Goal: Transaction & Acquisition: Purchase product/service

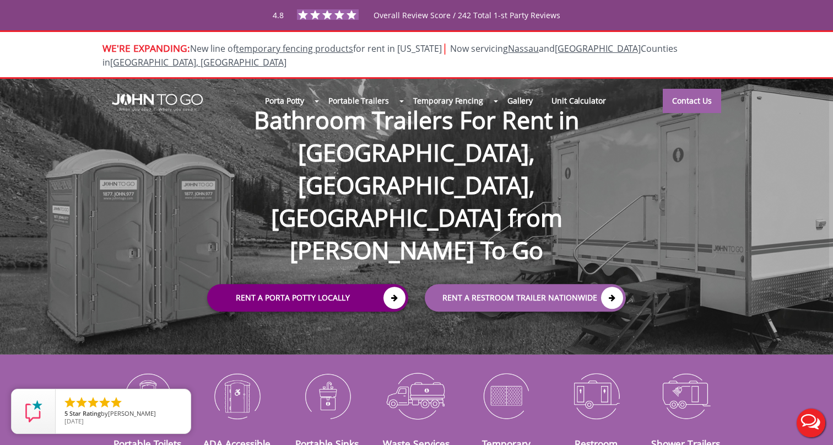
click at [379, 284] on link "Rent a Porta Potty Locally" at bounding box center [307, 298] width 201 height 28
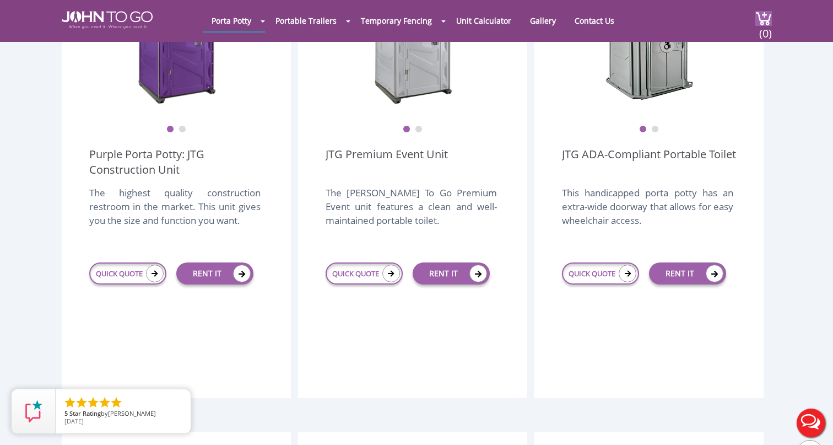
scroll to position [416, 0]
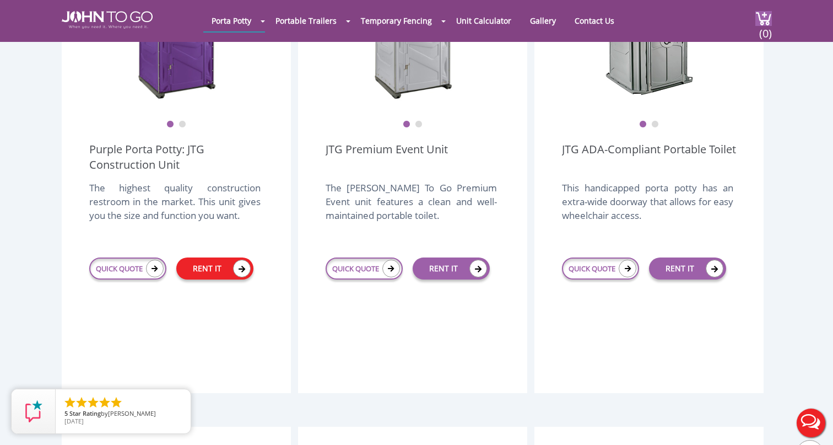
click at [203, 257] on link "RENT IT" at bounding box center [214, 268] width 77 height 22
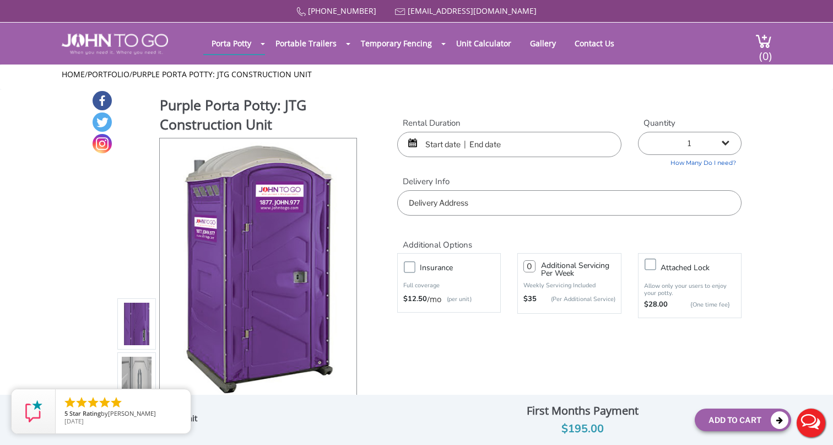
click at [432, 142] on input "text" at bounding box center [509, 144] width 224 height 25
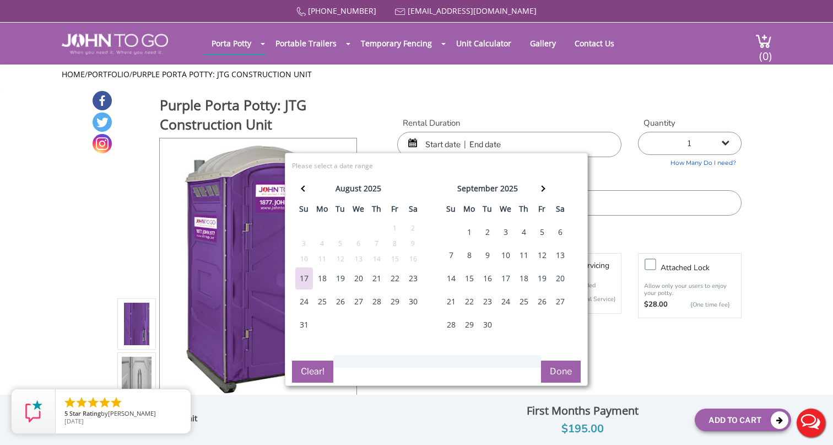
click at [320, 277] on div "18" at bounding box center [322, 278] width 18 height 22
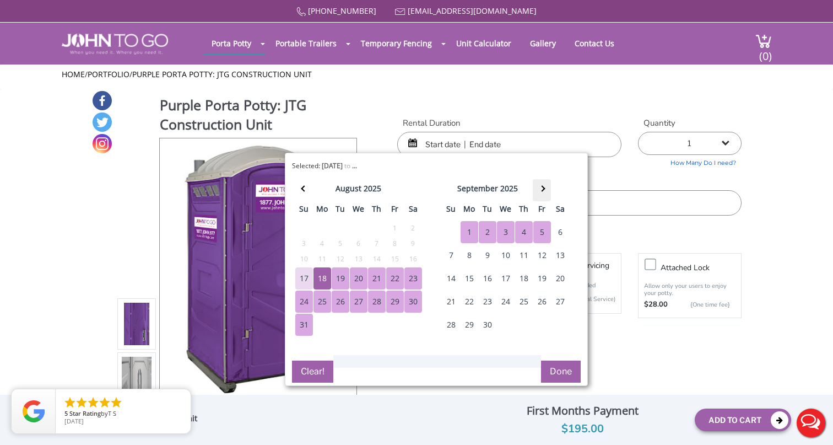
click at [545, 189] on th at bounding box center [542, 190] width 18 height 22
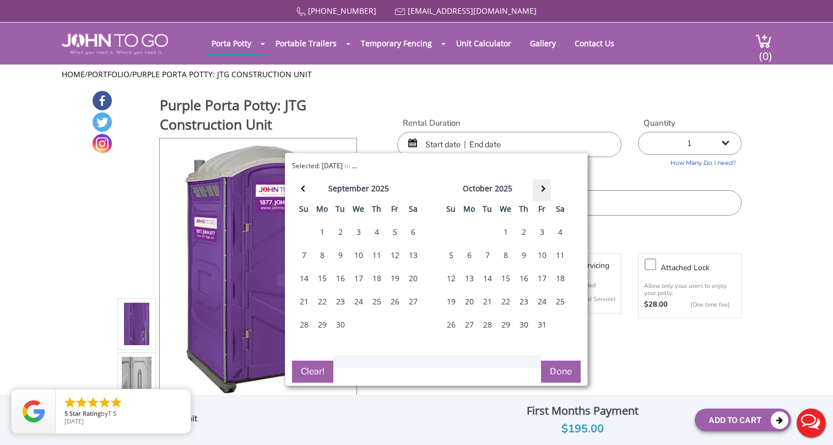
click at [545, 191] on th at bounding box center [542, 190] width 18 height 22
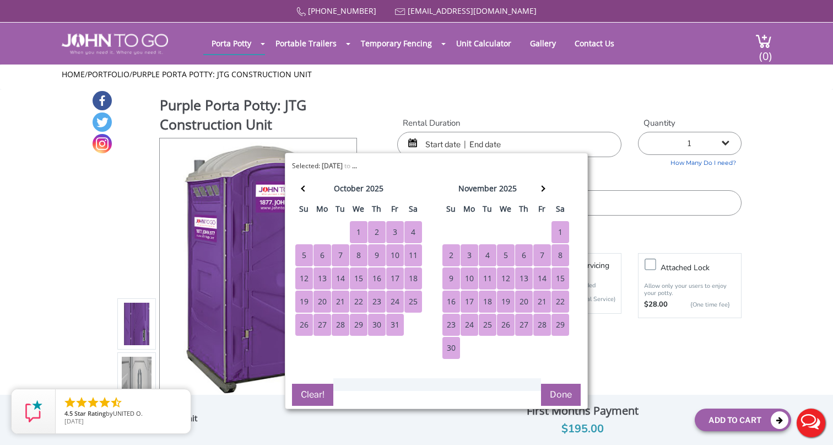
click at [451, 348] on div "30" at bounding box center [451, 348] width 18 height 22
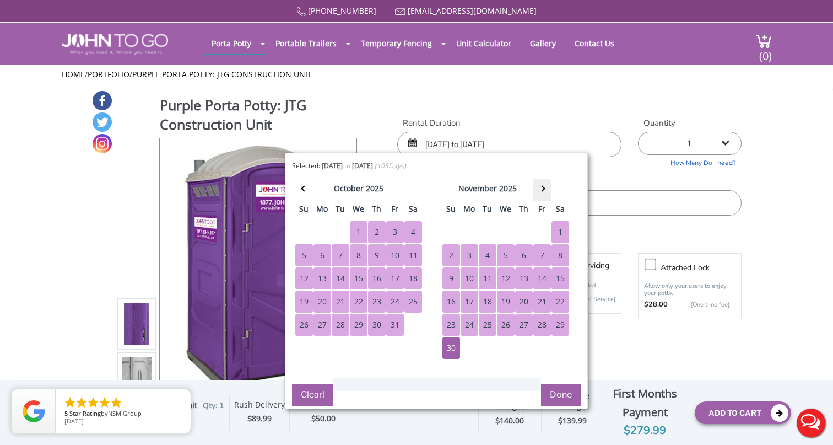
click at [543, 194] on th at bounding box center [542, 190] width 18 height 22
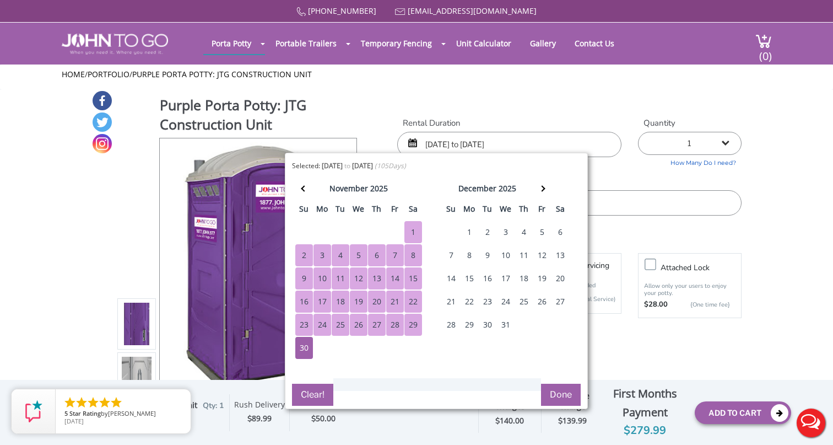
click at [522, 280] on div "18" at bounding box center [524, 278] width 18 height 22
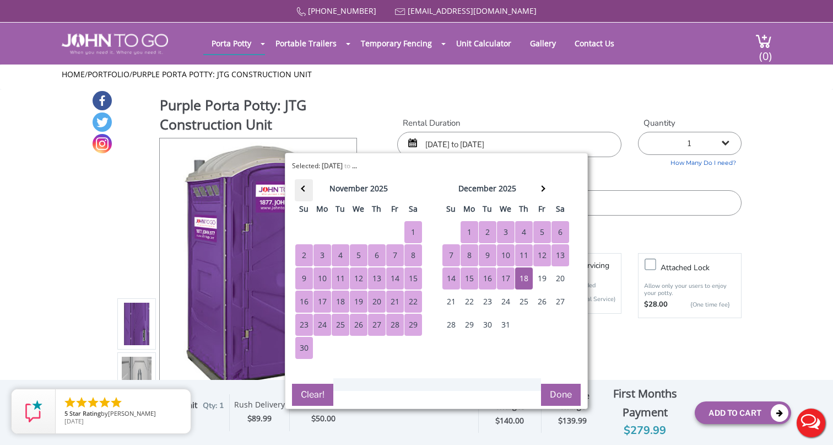
click at [303, 193] on th at bounding box center [304, 190] width 18 height 22
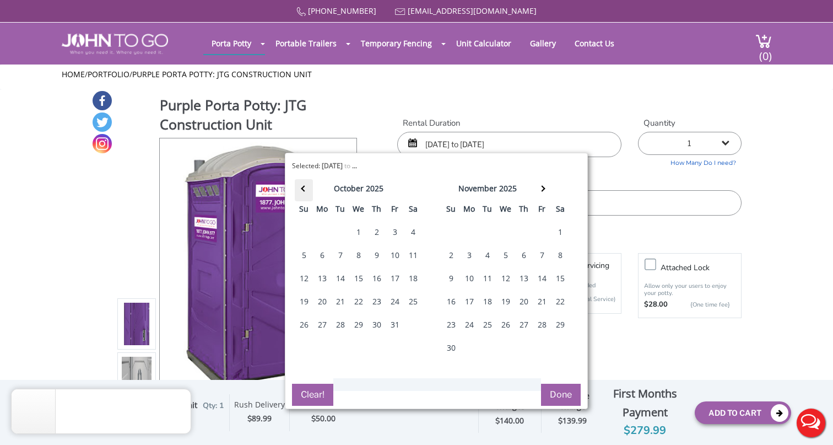
click at [303, 193] on th at bounding box center [304, 190] width 18 height 22
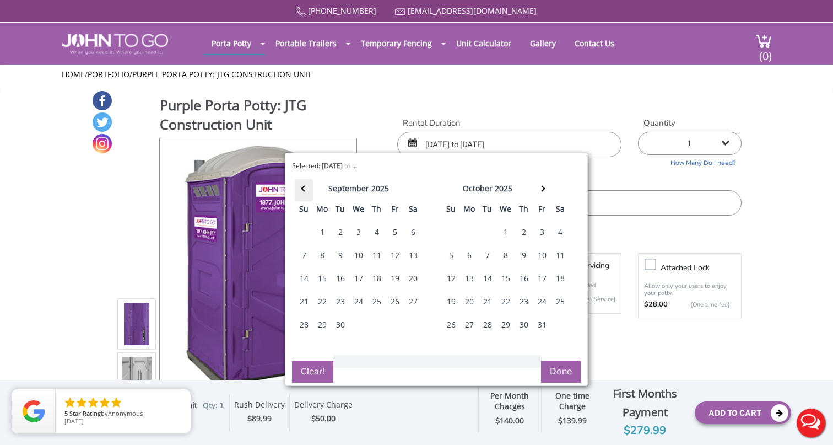
click at [303, 193] on th at bounding box center [304, 190] width 18 height 22
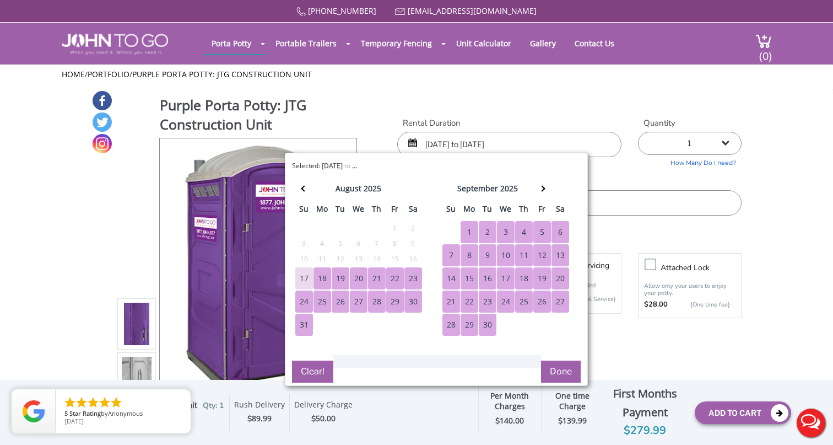
click at [324, 277] on div "18" at bounding box center [322, 278] width 18 height 22
type input "08/18/2025 to 12/18/2025"
click at [548, 188] on th at bounding box center [542, 190] width 18 height 22
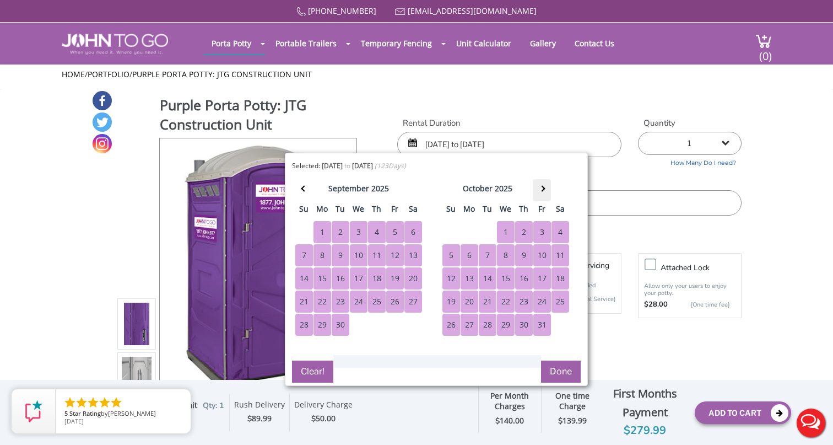
click at [548, 188] on th at bounding box center [542, 190] width 18 height 22
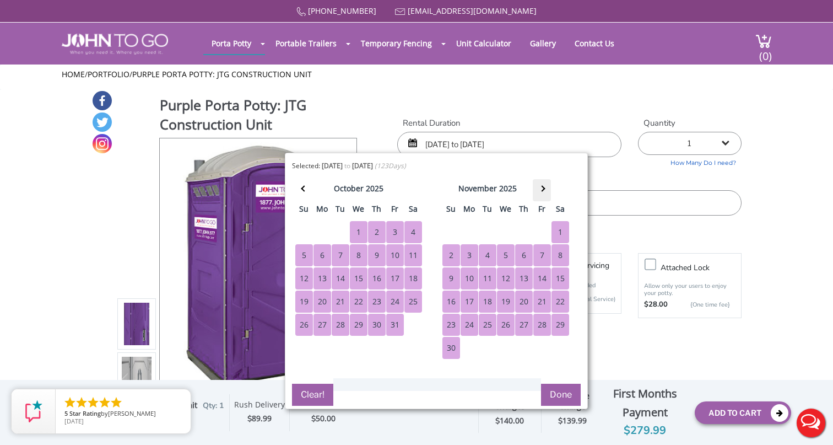
click at [548, 188] on th at bounding box center [542, 190] width 18 height 22
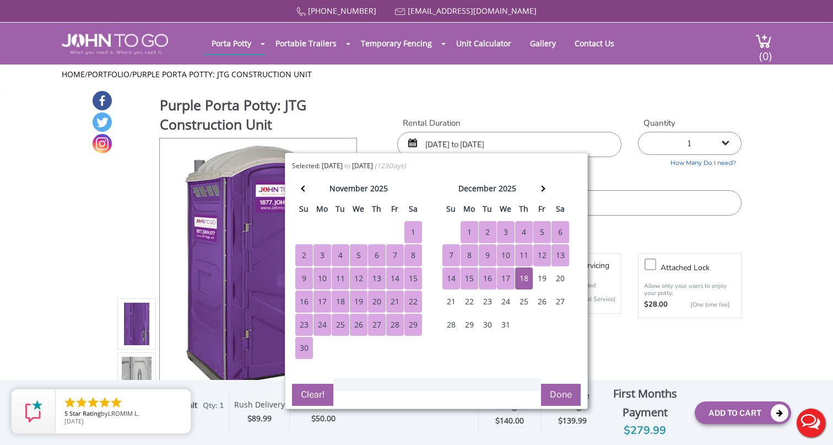
click at [550, 394] on button "Done" at bounding box center [561, 394] width 40 height 22
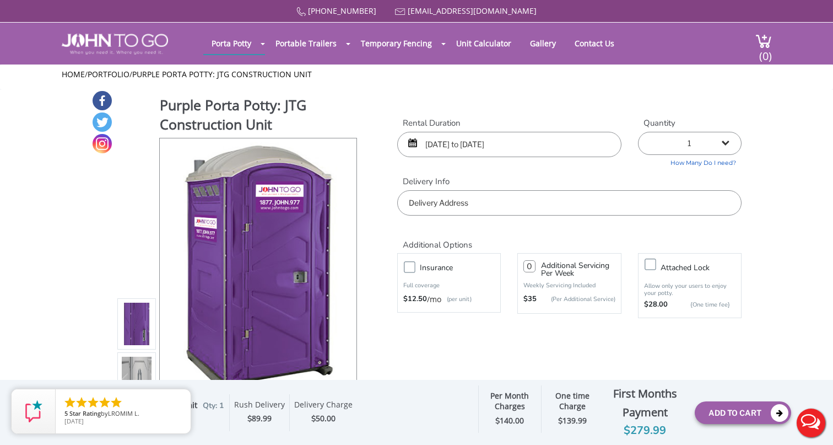
click at [491, 197] on input "text" at bounding box center [569, 202] width 344 height 25
click at [580, 203] on input "3650 Diamond Ave, North Port, Florida, USA" at bounding box center [569, 202] width 344 height 25
click at [546, 199] on input "3650 Diamond Ave, North Port, Florida, USA" at bounding box center [569, 202] width 344 height 25
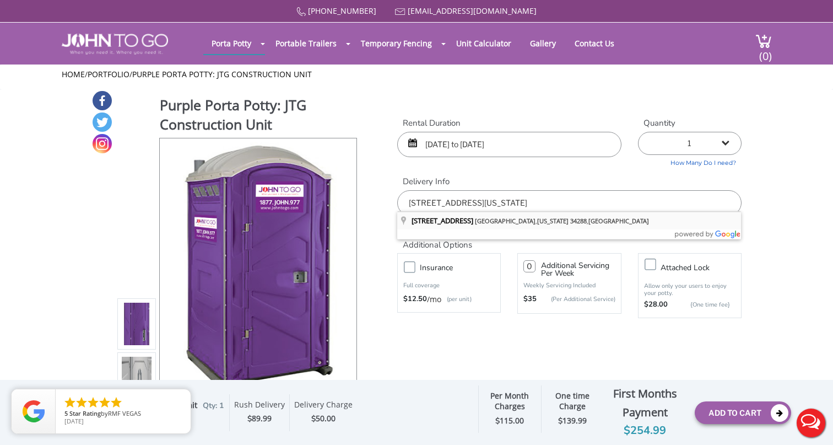
type input "3650 Diamond Ave, North Port, Florida 34288, USA"
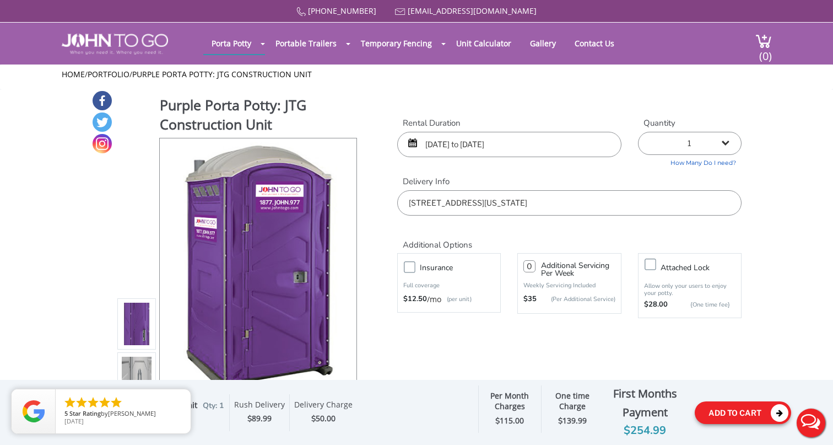
click at [719, 406] on button "Add To Cart" at bounding box center [743, 412] width 96 height 23
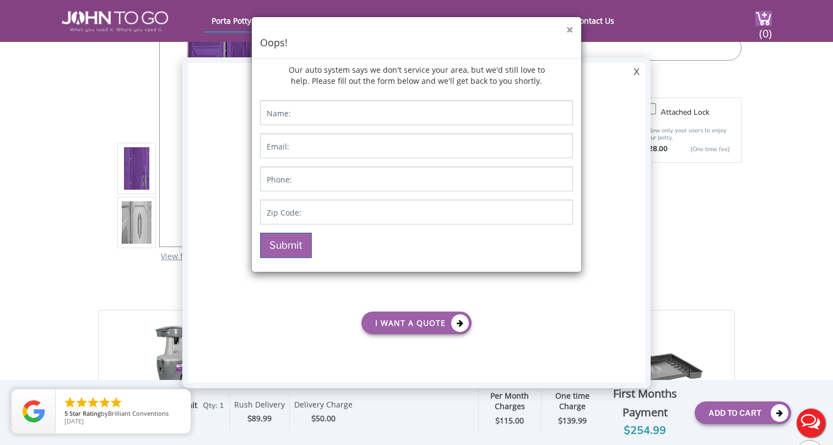
click at [570, 29] on button "×" at bounding box center [569, 30] width 7 height 12
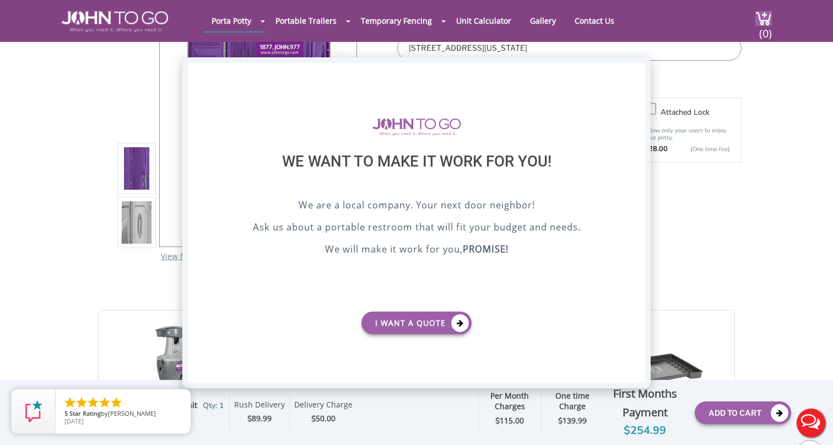
click at [633, 69] on div "X" at bounding box center [636, 72] width 17 height 19
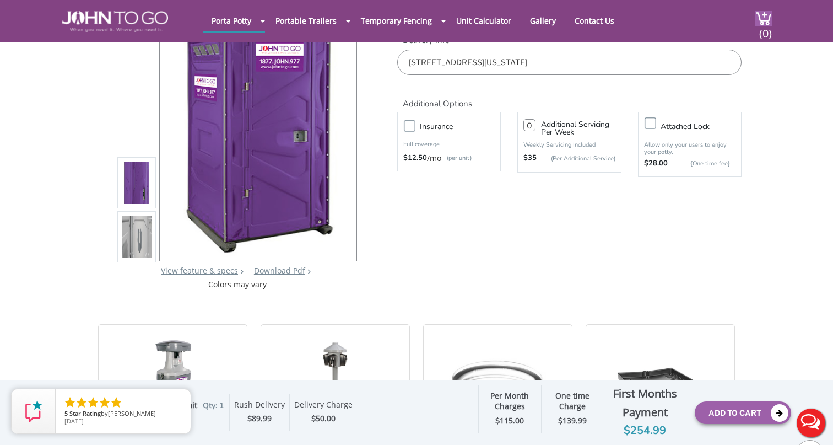
scroll to position [86, 0]
